Goal: Check status

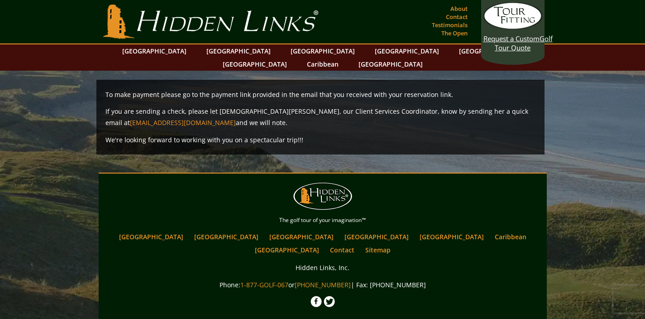
click at [581, 22] on section "Hidden Links Golf Top Nav About Contact Testimonials The Open" at bounding box center [322, 22] width 645 height 44
